Goal: Book appointment/travel/reservation

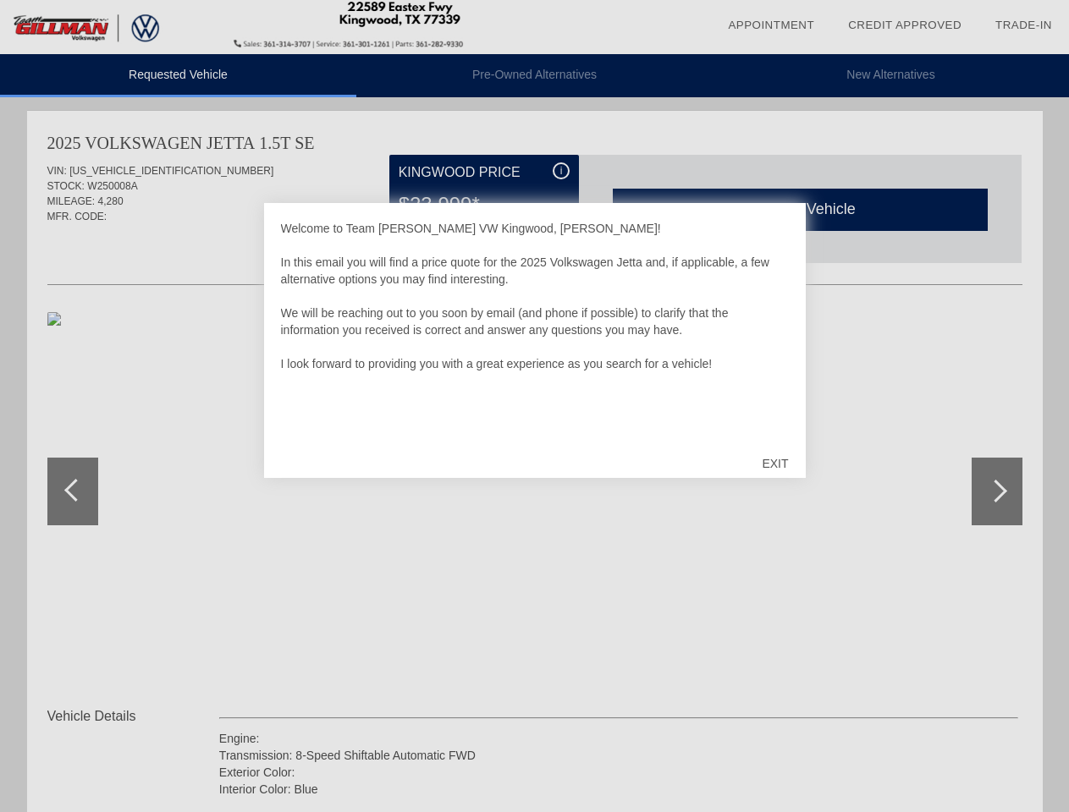
click at [771, 25] on link "Appointment" at bounding box center [771, 25] width 86 height 13
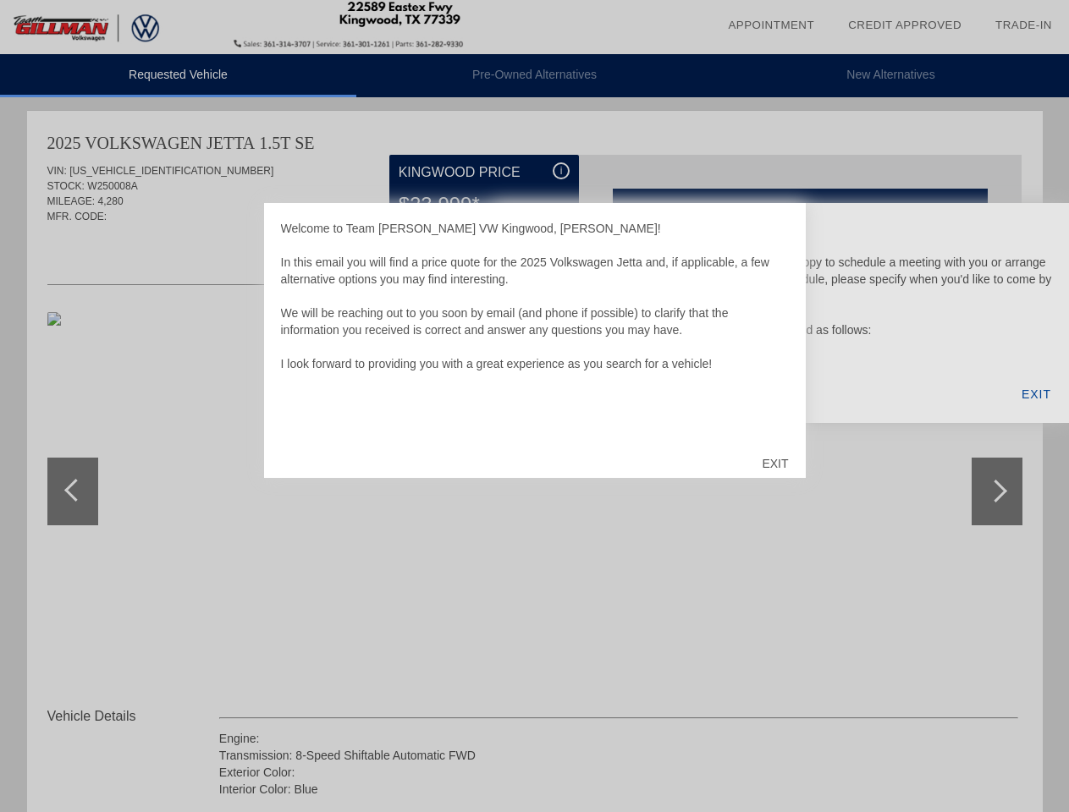
click at [774, 464] on div "EXIT" at bounding box center [775, 463] width 60 height 51
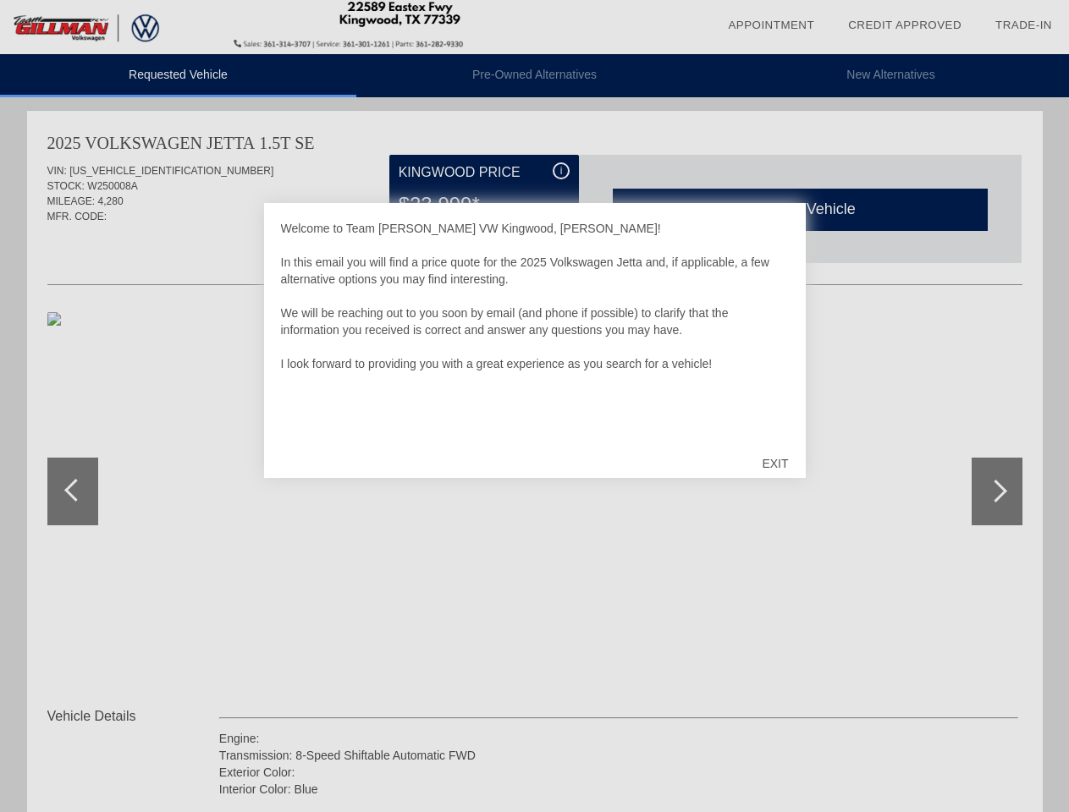
click at [771, 25] on link "Appointment" at bounding box center [771, 25] width 86 height 13
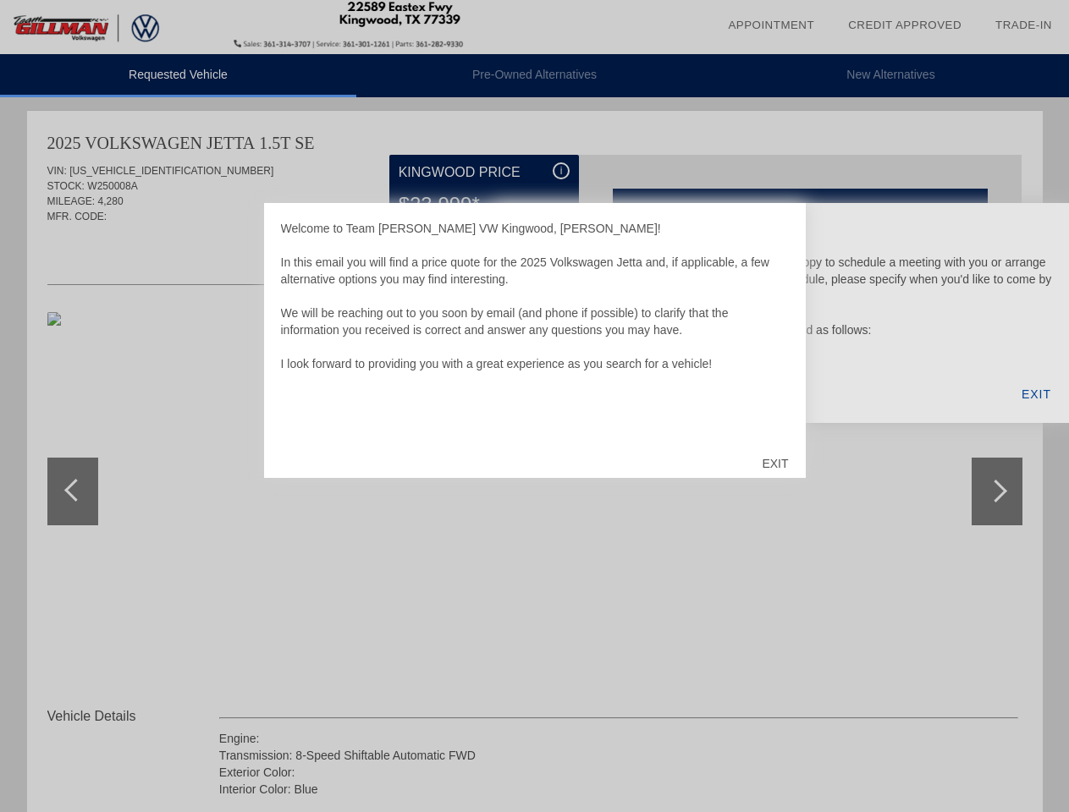
click at [774, 464] on div "EXIT" at bounding box center [775, 463] width 60 height 51
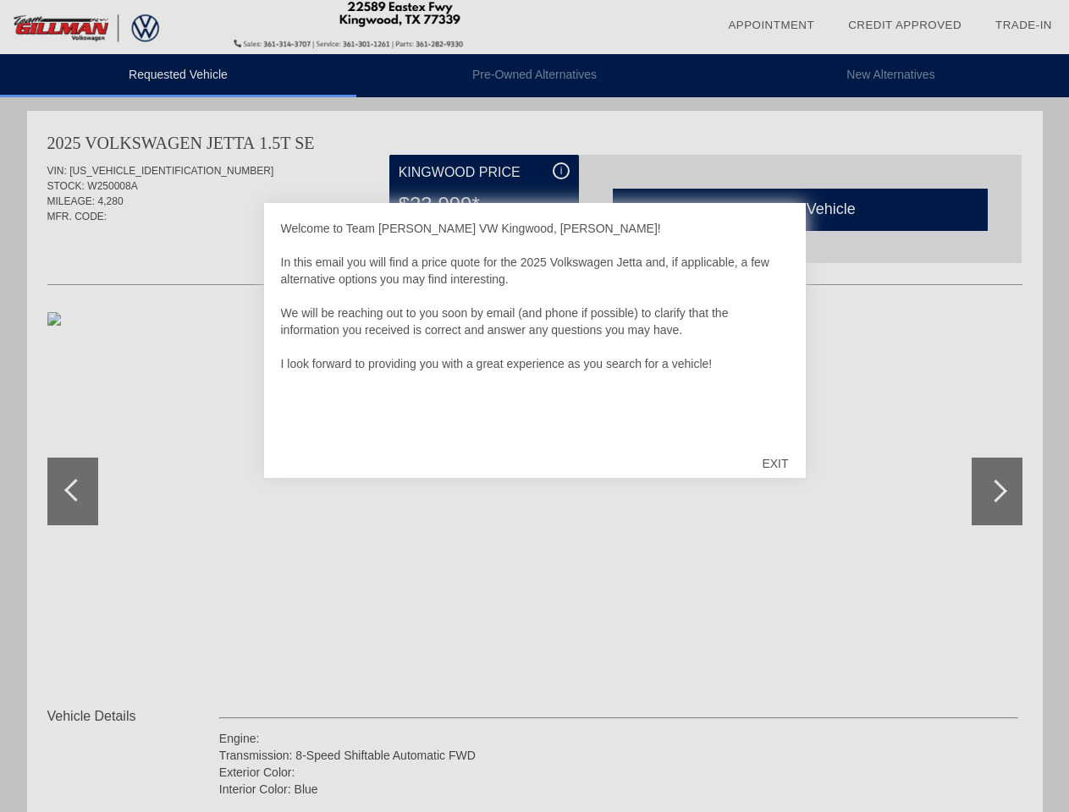
click at [771, 25] on link "Appointment" at bounding box center [771, 25] width 86 height 13
click at [774, 464] on div "EXIT" at bounding box center [775, 463] width 60 height 51
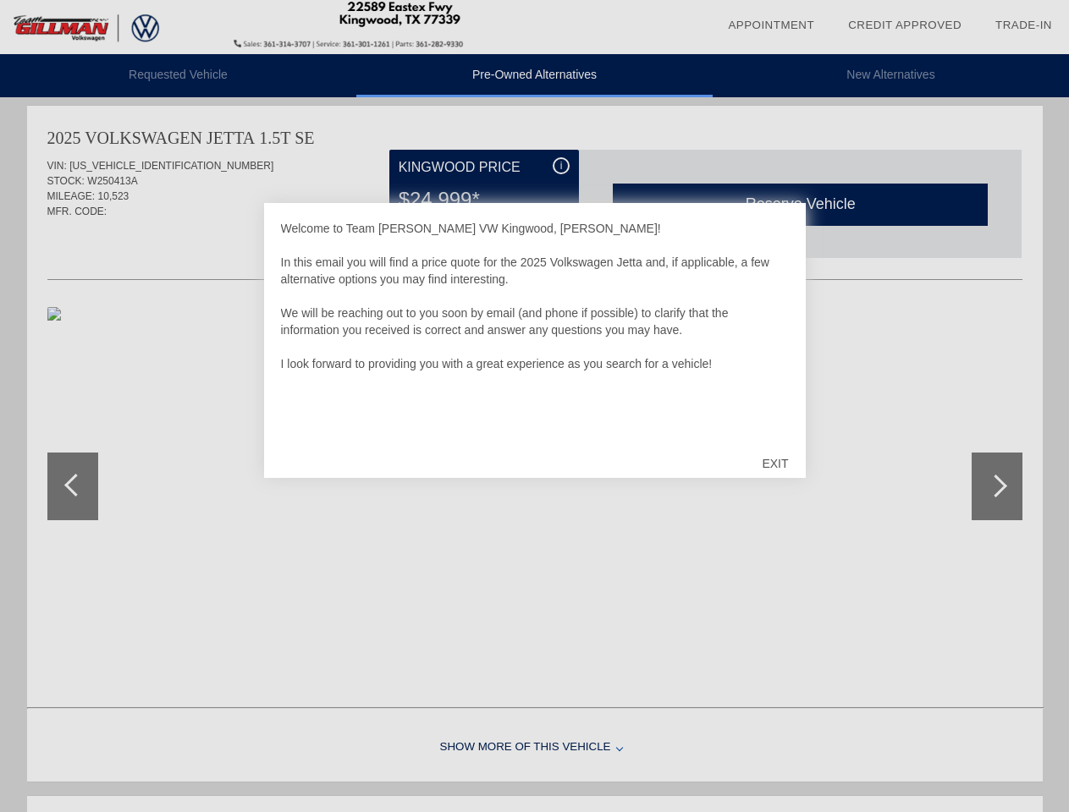
click at [771, 25] on link "Appointment" at bounding box center [771, 25] width 86 height 13
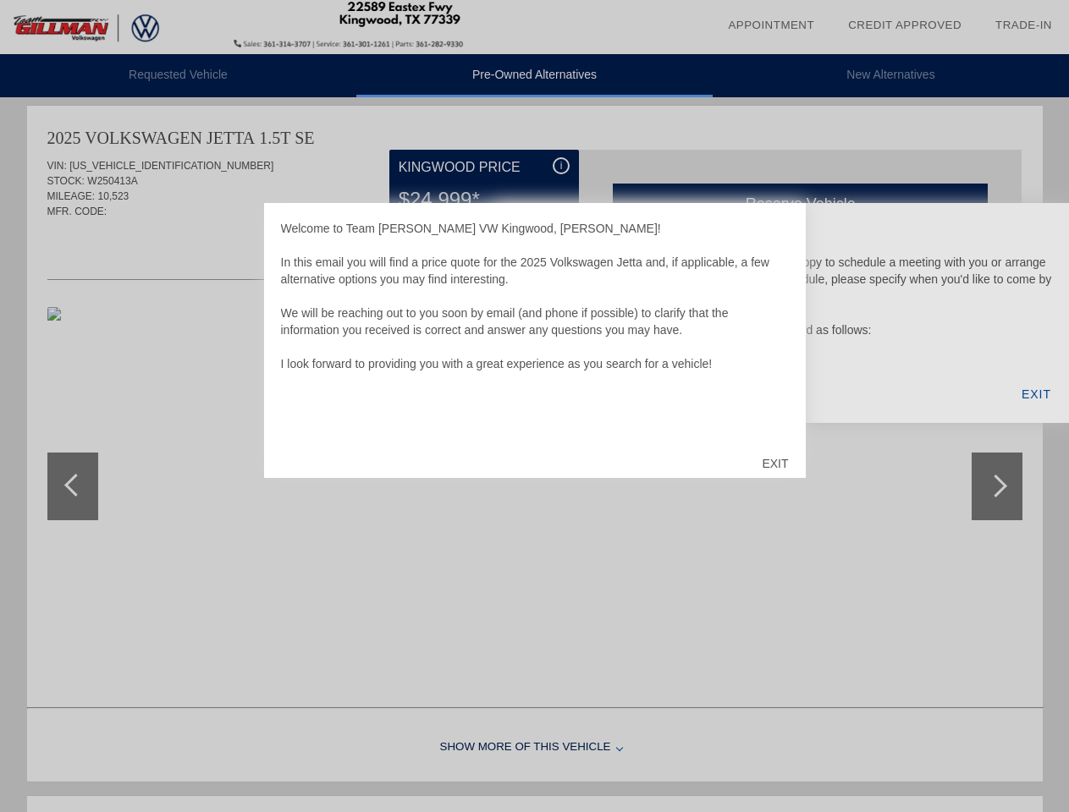
click at [774, 464] on div "EXIT" at bounding box center [775, 463] width 60 height 51
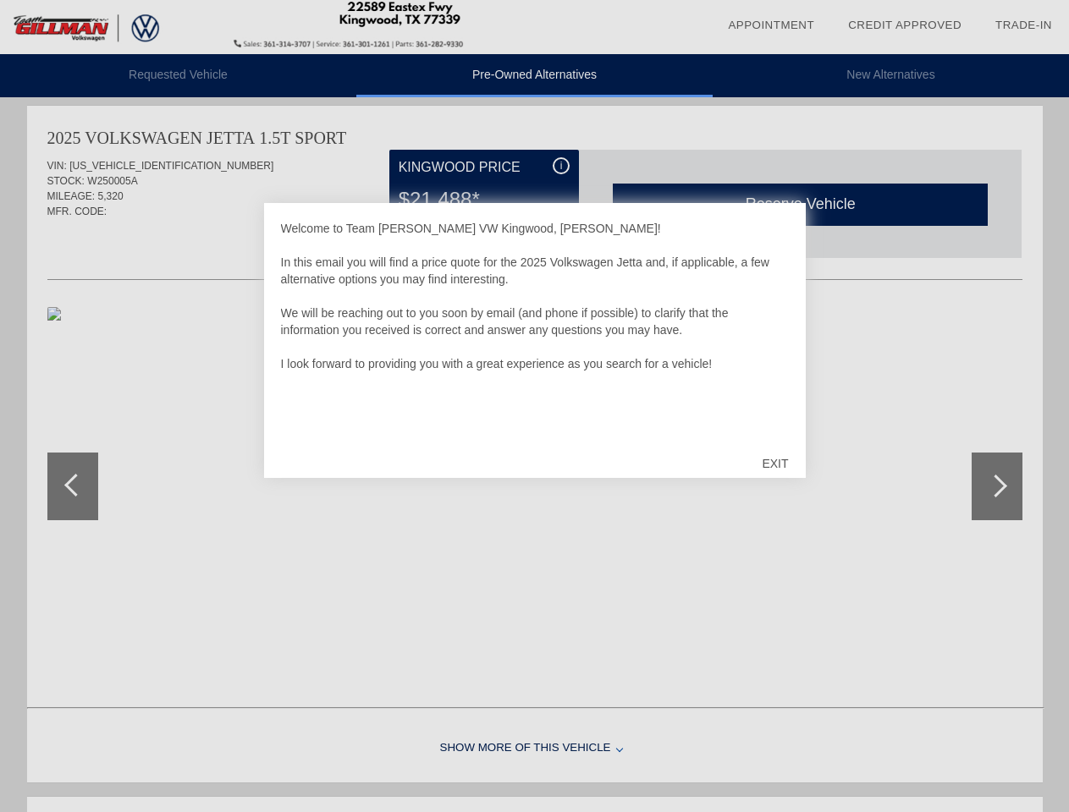
click at [771, 25] on link "Appointment" at bounding box center [771, 25] width 86 height 13
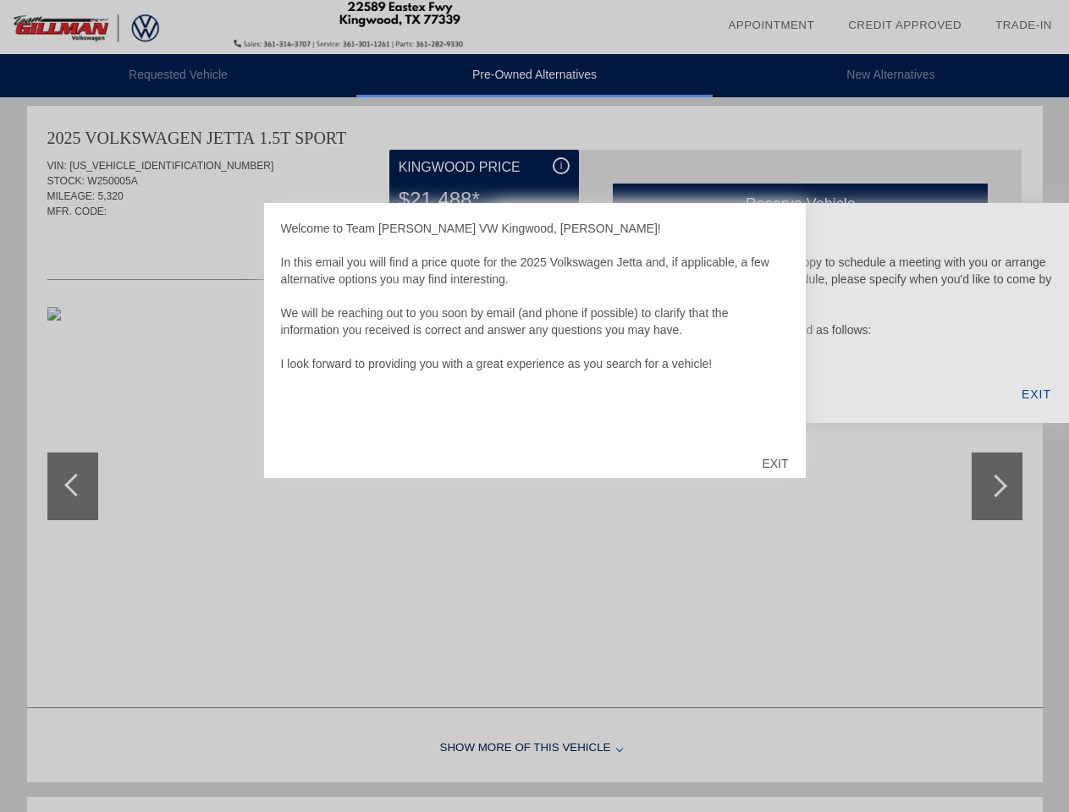
click at [774, 464] on div "EXIT" at bounding box center [775, 463] width 60 height 51
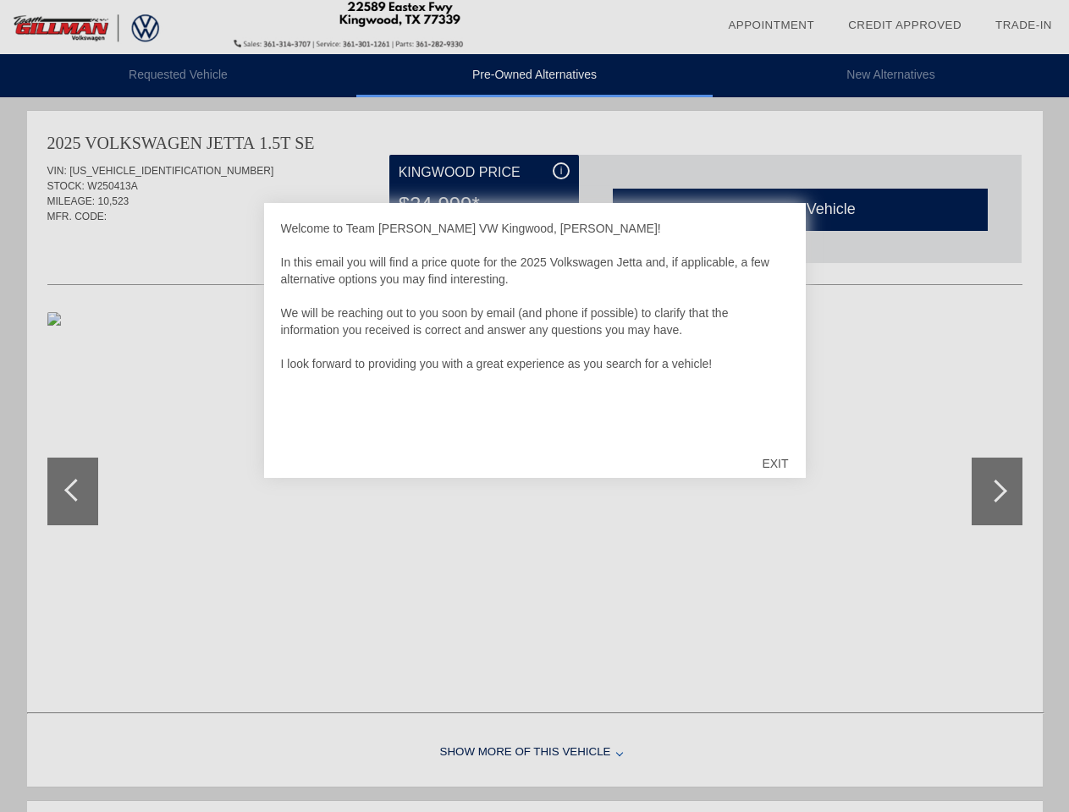
click at [771, 25] on link "Appointment" at bounding box center [771, 25] width 86 height 13
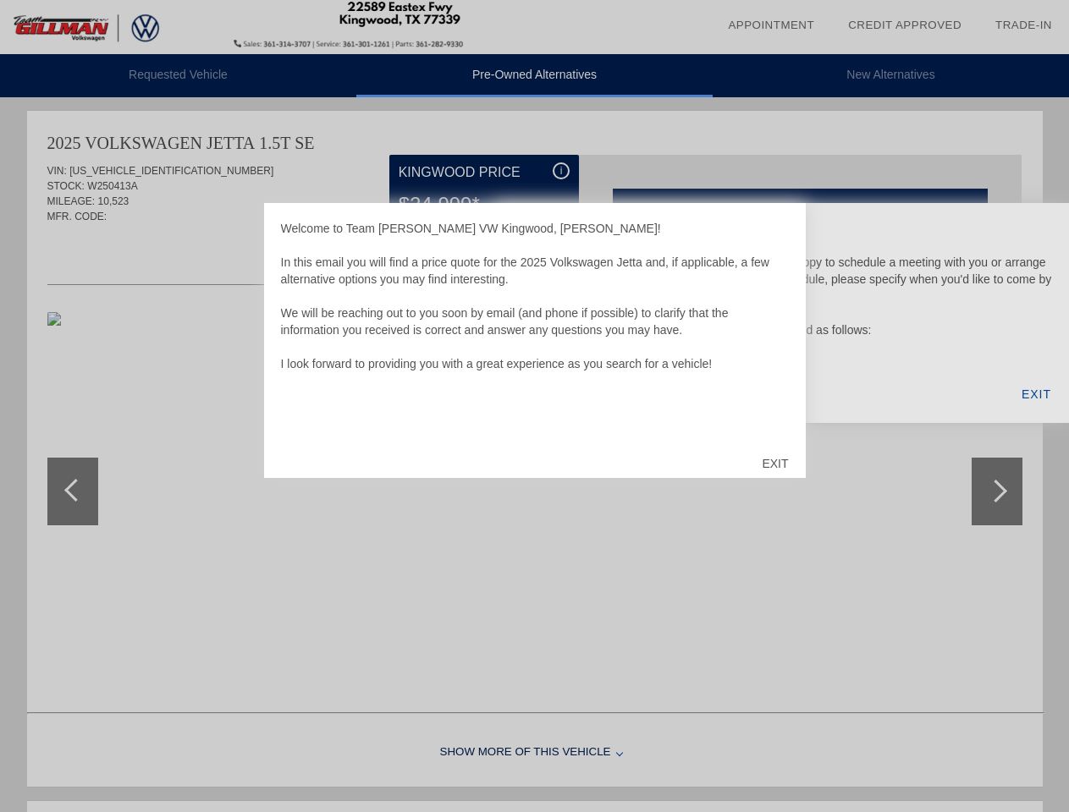
click at [774, 464] on div "EXIT" at bounding box center [775, 463] width 60 height 51
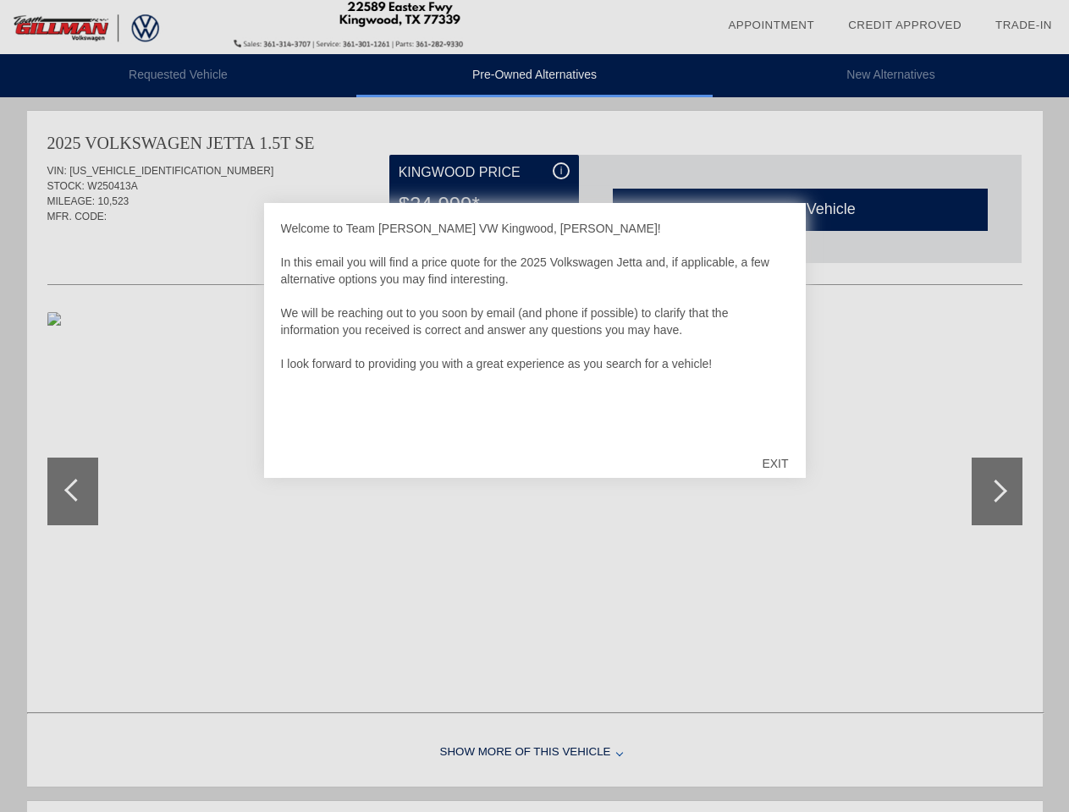
click at [771, 25] on link "Appointment" at bounding box center [771, 25] width 86 height 13
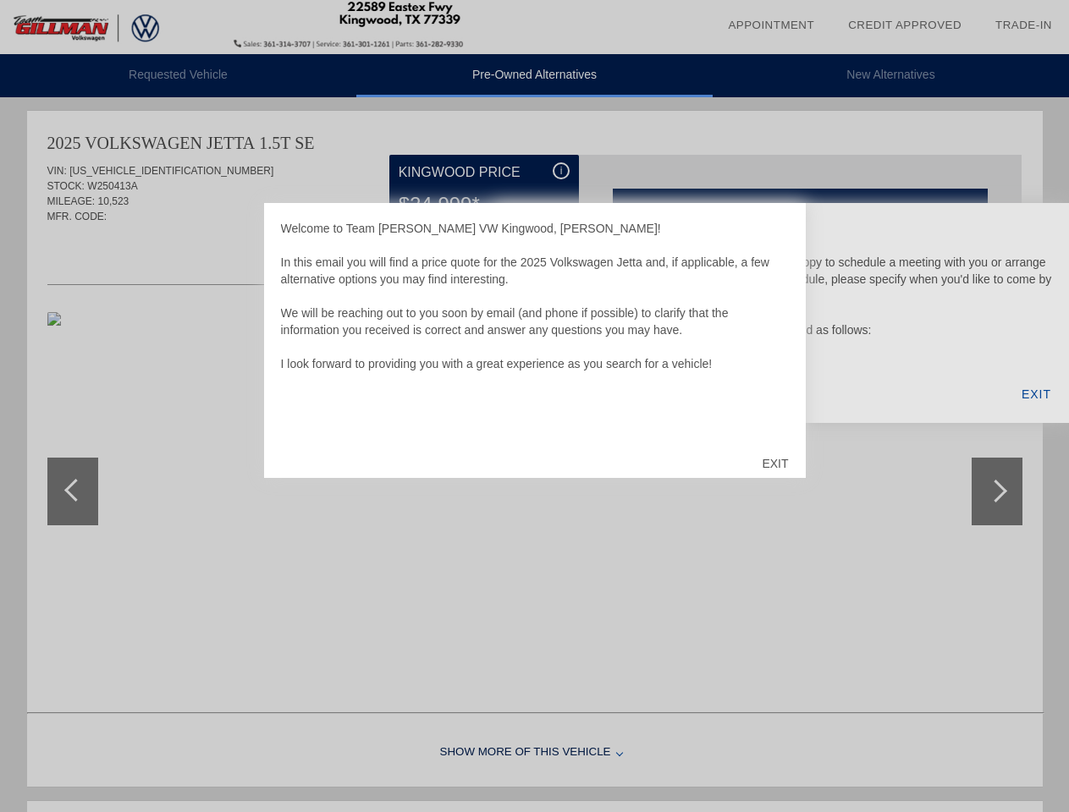
click at [774, 464] on div "EXIT" at bounding box center [775, 463] width 60 height 51
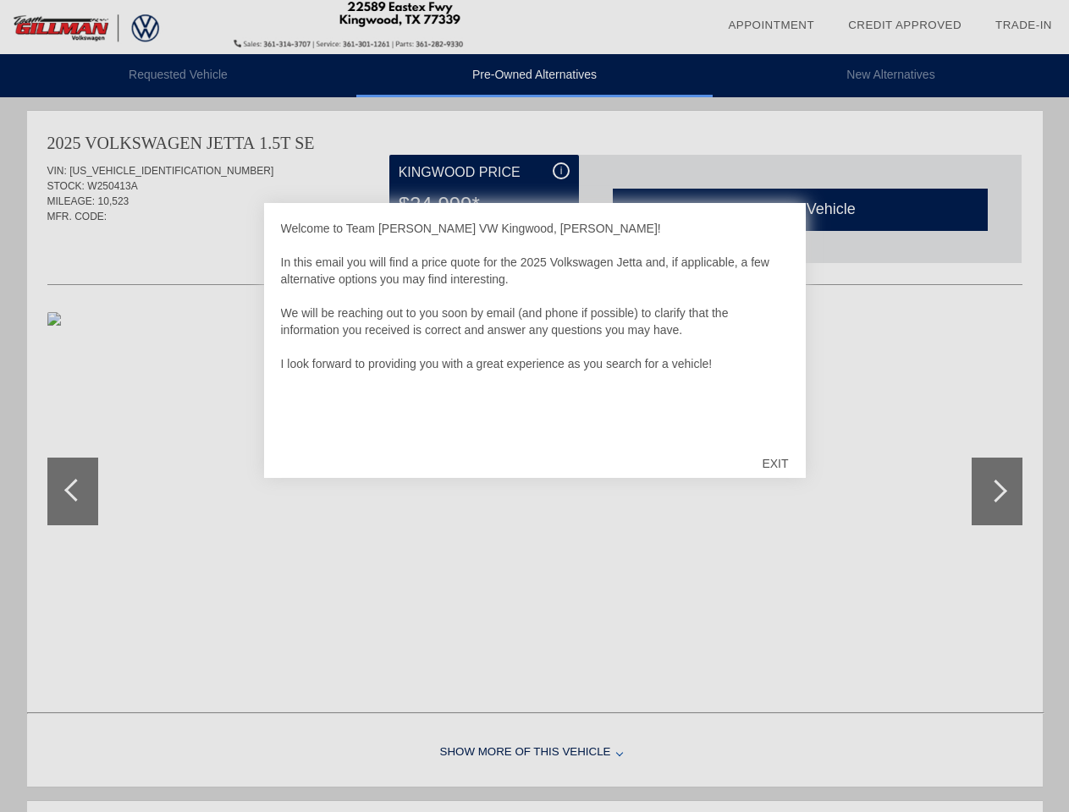
click at [771, 25] on link "Appointment" at bounding box center [771, 25] width 86 height 13
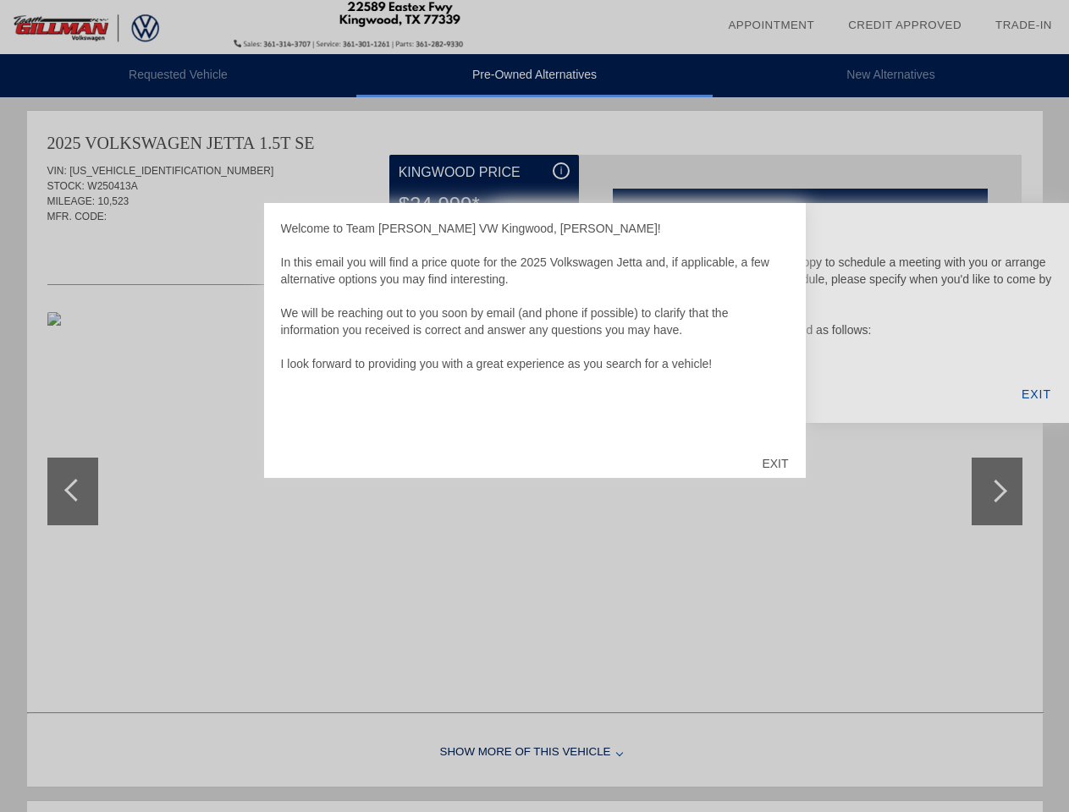
click at [774, 464] on div "EXIT" at bounding box center [775, 463] width 60 height 51
